Goal: Task Accomplishment & Management: Manage account settings

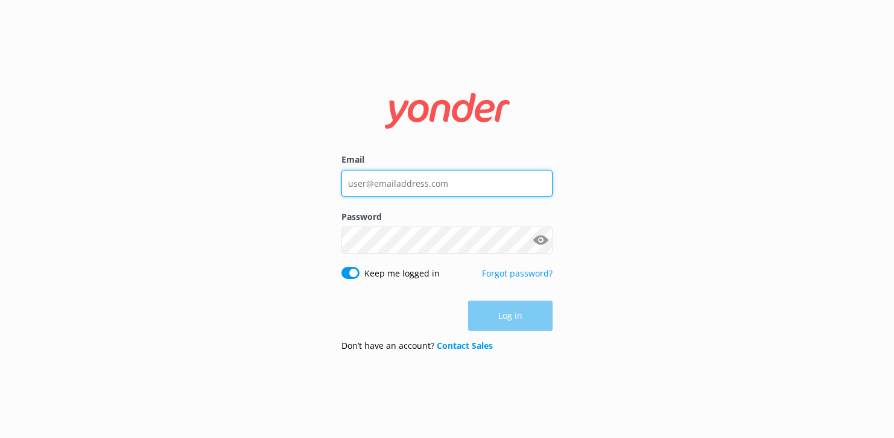
click at [425, 185] on input "Email" at bounding box center [446, 183] width 211 height 27
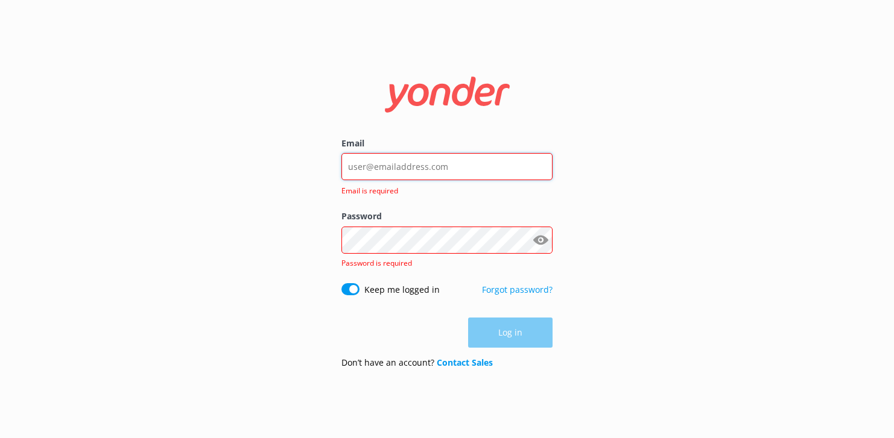
type input "[EMAIL_ADDRESS][DOMAIN_NAME]"
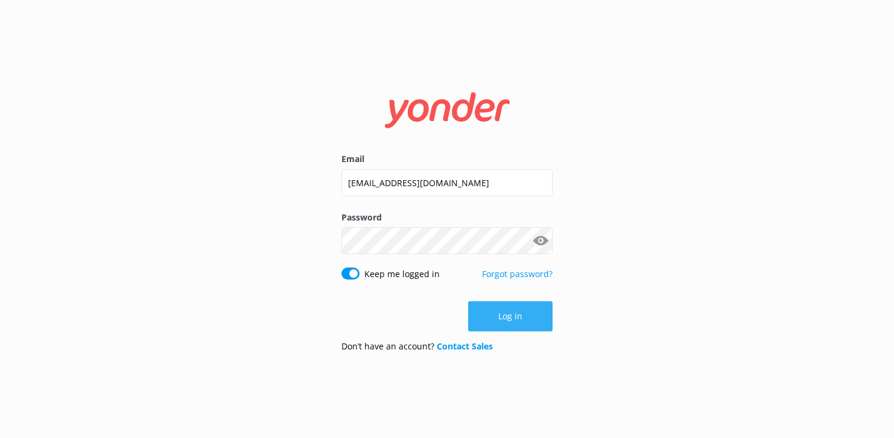
click at [506, 314] on button "Log in" at bounding box center [510, 316] width 84 height 30
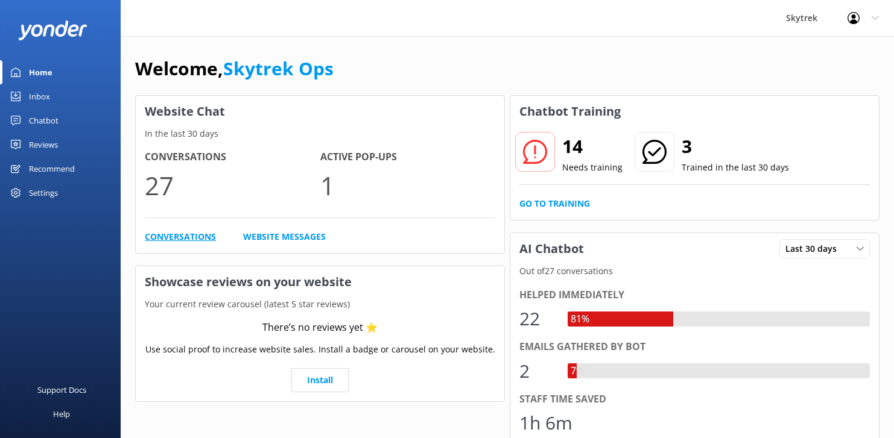
click at [183, 239] on link "Conversations" at bounding box center [180, 236] width 71 height 13
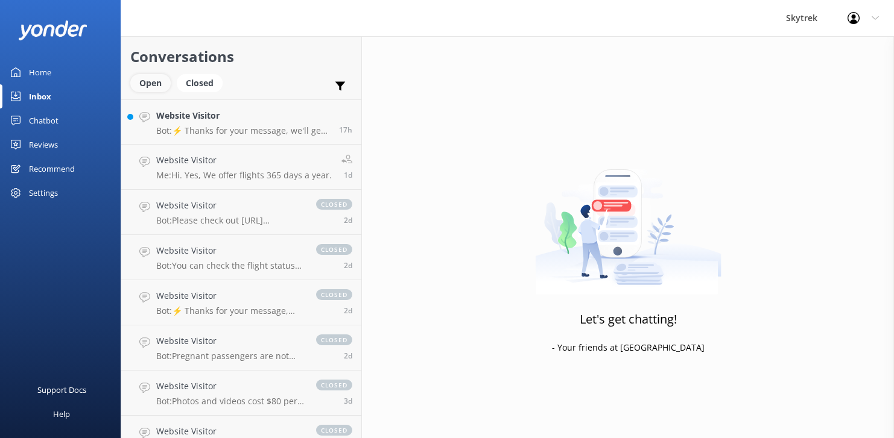
click at [160, 89] on div "Open" at bounding box center [150, 83] width 40 height 18
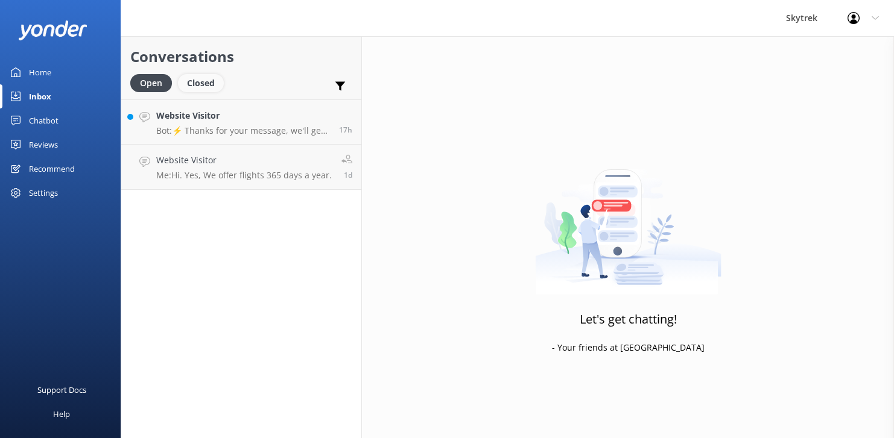
click at [197, 80] on div "Closed" at bounding box center [201, 83] width 46 height 18
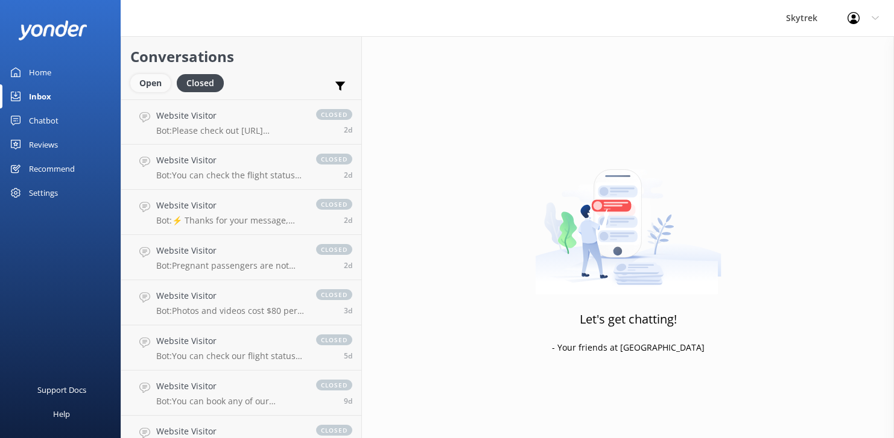
click at [151, 79] on div "Open" at bounding box center [150, 83] width 40 height 18
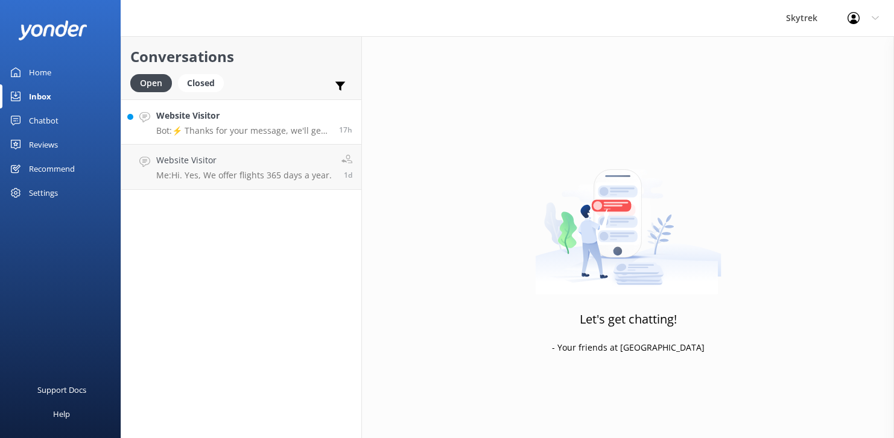
click at [217, 125] on div "Website Visitor Bot: ⚡ Thanks for your message, we'll get back to you as soon a…" at bounding box center [243, 122] width 174 height 26
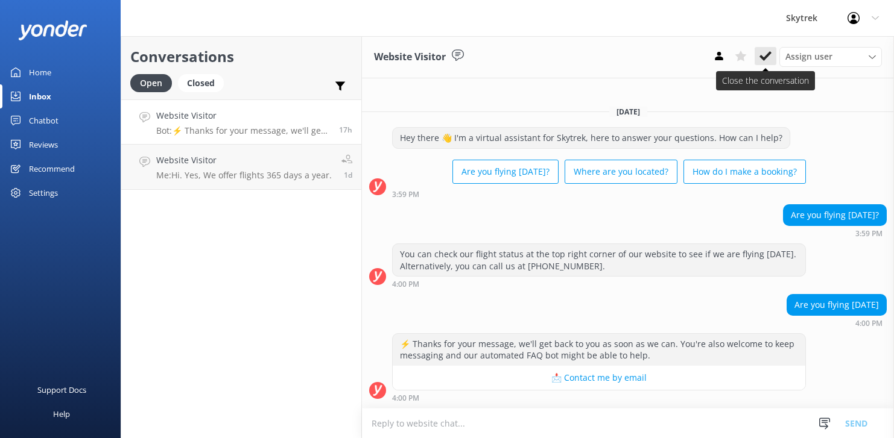
click at [759, 55] on icon at bounding box center [765, 56] width 12 height 12
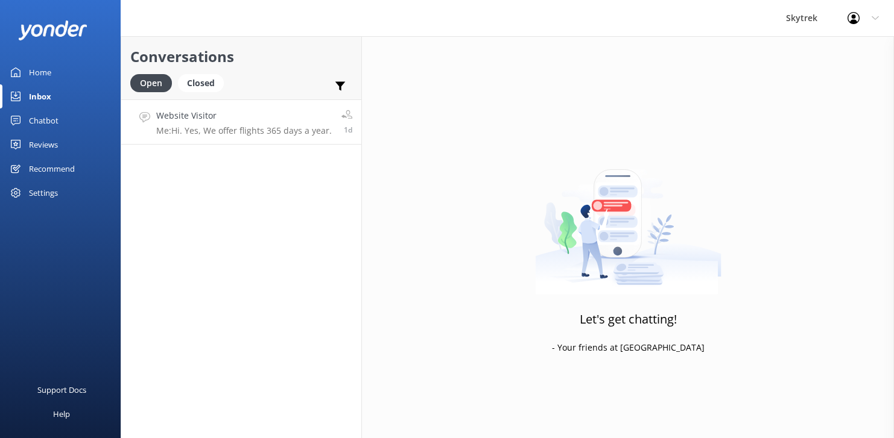
click at [272, 106] on link "Website Visitor Me: Hi. Yes, We offer flights 365 days a year. 1d" at bounding box center [241, 121] width 240 height 45
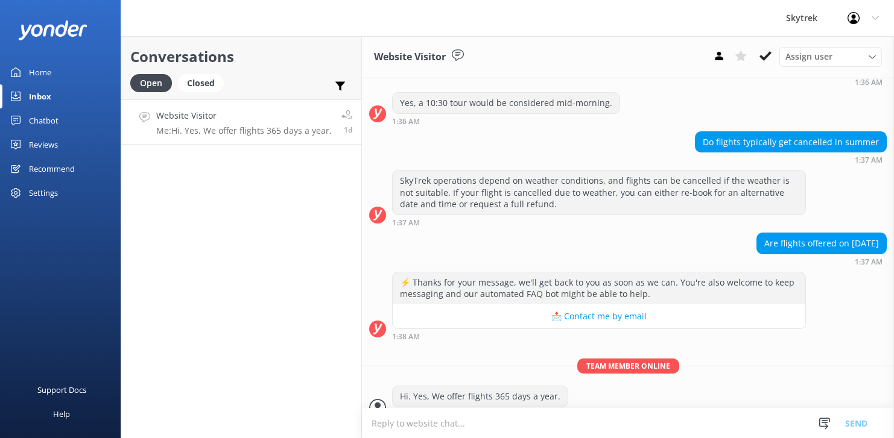
scroll to position [673, 0]
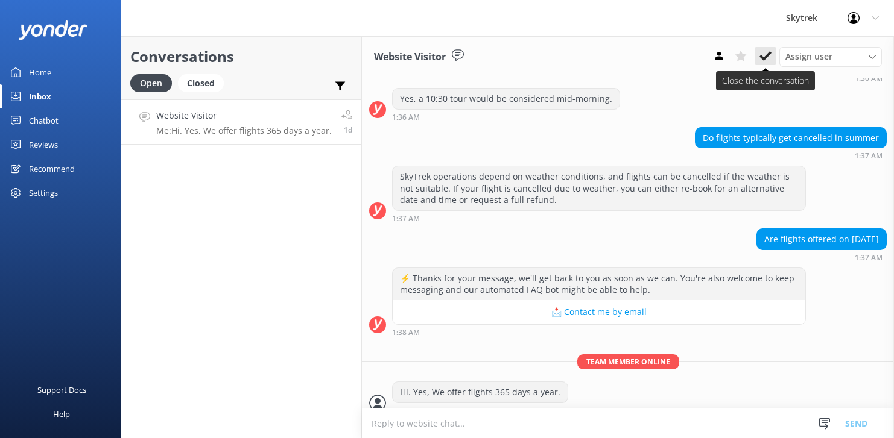
click at [763, 61] on icon at bounding box center [765, 56] width 12 height 12
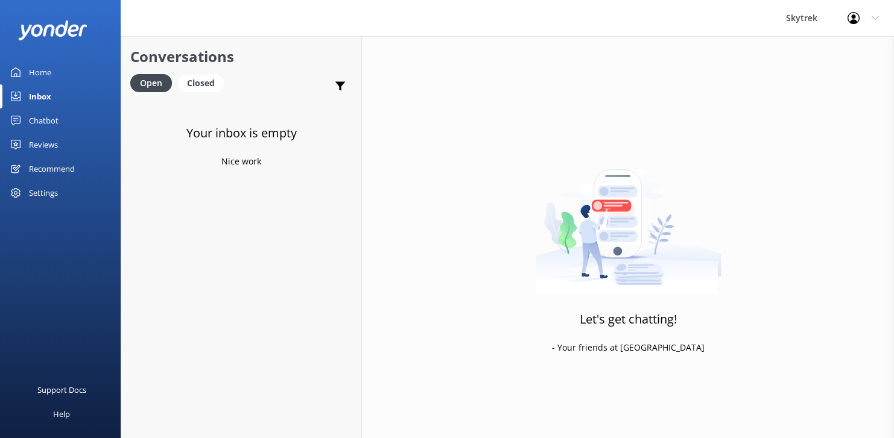
click at [53, 72] on link "Home" at bounding box center [60, 72] width 121 height 24
